Goal: Task Accomplishment & Management: Use online tool/utility

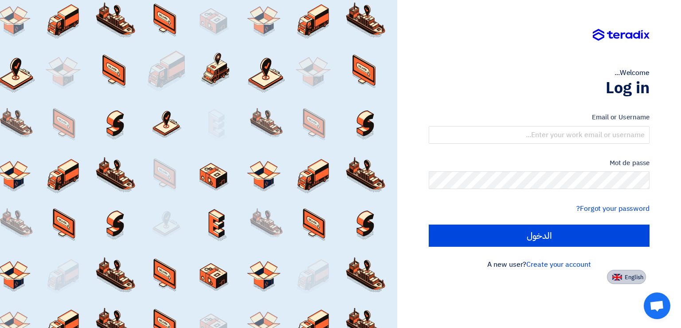
click at [632, 281] on button "English" at bounding box center [626, 277] width 39 height 14
type input "Sign in"
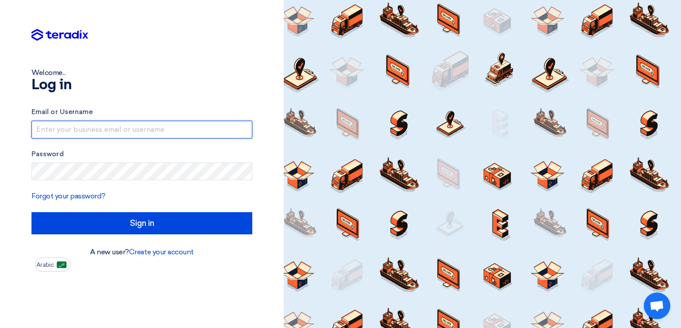
click at [147, 130] on input "text" at bounding box center [141, 130] width 221 height 18
click at [159, 128] on input "text" at bounding box center [141, 130] width 221 height 18
paste input "[PERSON_NAME][EMAIL_ADDRESS][DOMAIN_NAME]"
type input "[PERSON_NAME][EMAIL_ADDRESS][DOMAIN_NAME]"
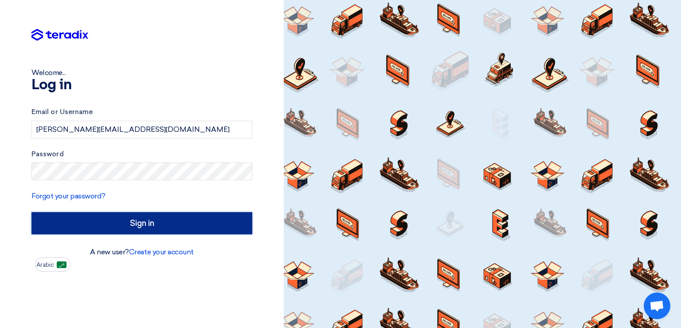
click at [116, 222] on input "Sign in" at bounding box center [141, 223] width 221 height 22
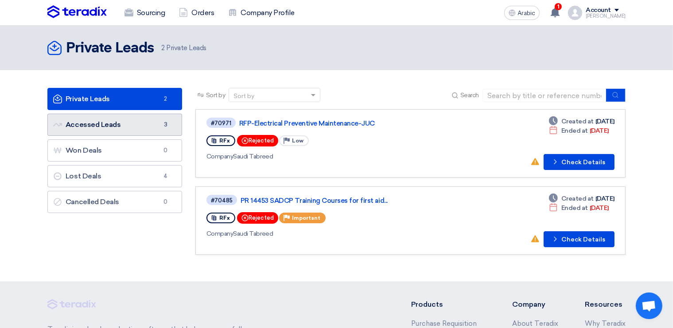
click at [150, 133] on link "Accessed Leads Accessed Leads 3" at bounding box center [114, 124] width 135 height 22
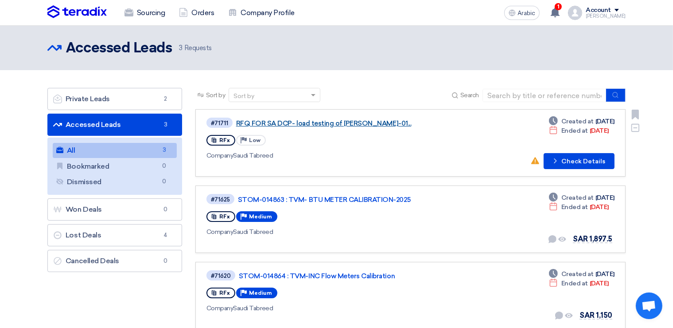
click at [332, 124] on link "RFQ FOR SA DCP- load testing of [PERSON_NAME]-01..." at bounding box center [347, 123] width 222 height 8
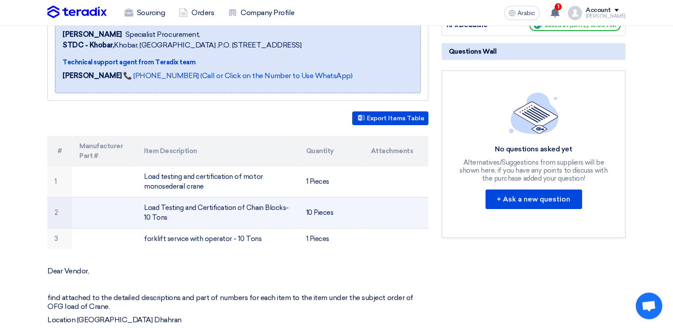
scroll to position [140, 0]
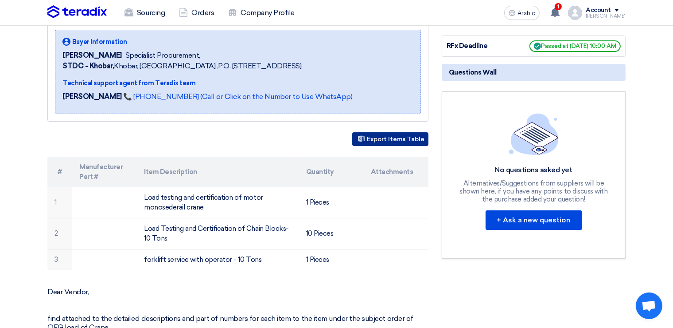
click at [393, 140] on button "Export Items Table" at bounding box center [390, 139] width 76 height 14
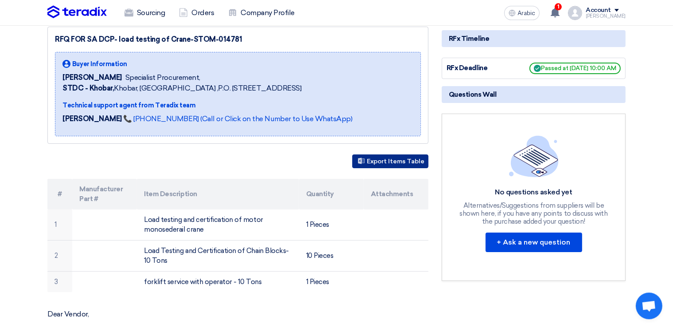
scroll to position [94, 0]
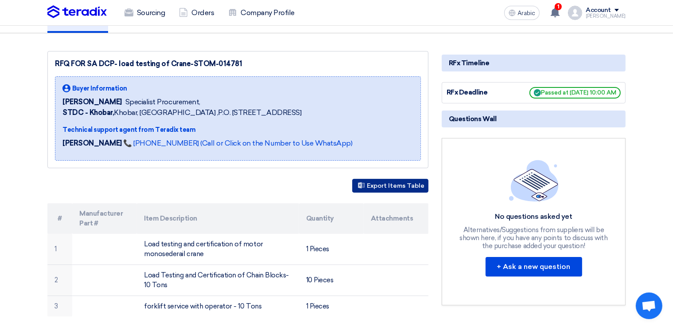
click at [397, 183] on button "Export Items Table" at bounding box center [390, 186] width 76 height 14
click at [565, 13] on div "1 New request received, check details and submit your quotation now! [DATE] New…" at bounding box center [556, 13] width 18 height 18
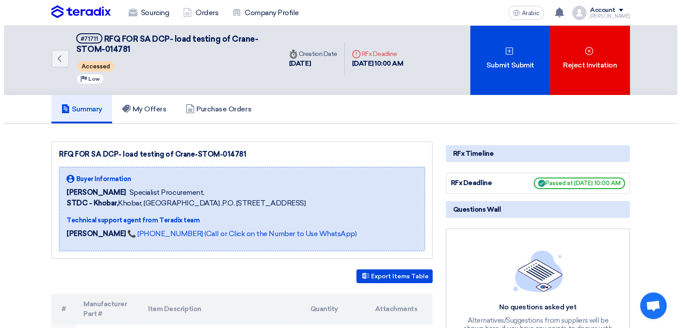
scroll to position [0, 0]
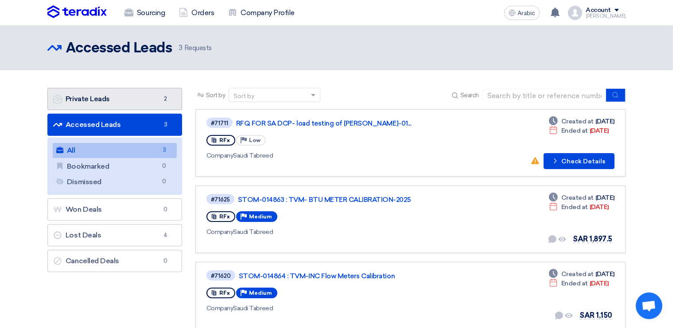
click at [102, 106] on link "Private Leads Private Leads 2" at bounding box center [114, 99] width 135 height 22
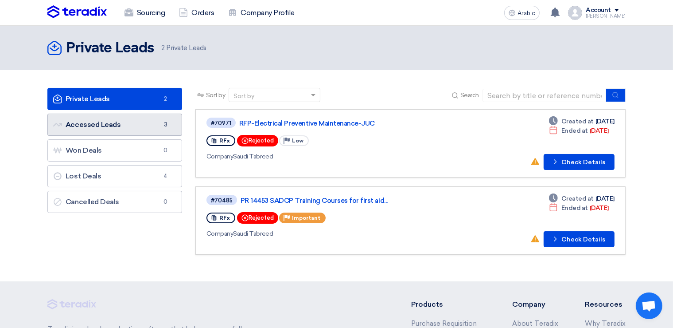
click at [140, 131] on link "Accessed Leads Accessed Leads 3" at bounding box center [114, 124] width 135 height 22
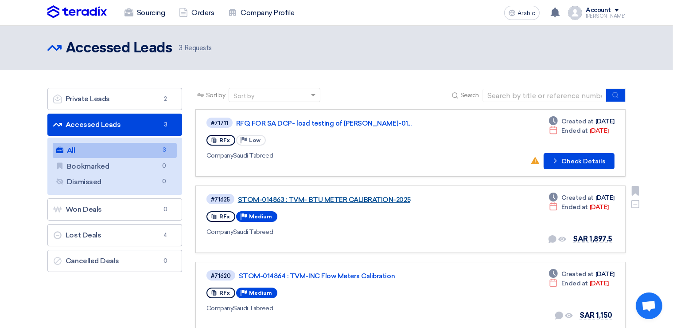
click at [301, 199] on link "STOM-014863 : TVM- BTU METER CALIBRATION-2025" at bounding box center [349, 199] width 222 height 8
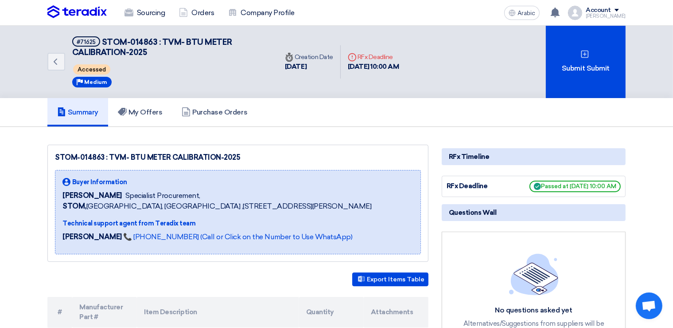
click at [611, 12] on div "Account" at bounding box center [598, 11] width 25 height 8
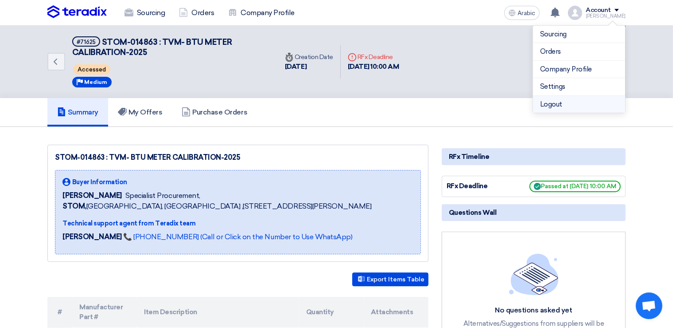
click at [557, 104] on li "Logout" at bounding box center [579, 104] width 92 height 17
